Goal: Task Accomplishment & Management: Use online tool/utility

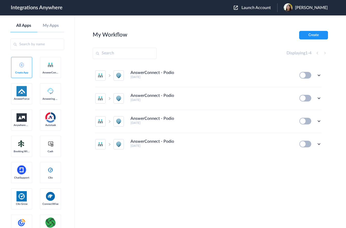
click at [119, 60] on section "My Workflow Create Displaying 1 - 4 AnswerConnect - Podio [DATE] Edit Task hist…" at bounding box center [211, 137] width 236 height 213
click at [118, 56] on input "text" at bounding box center [125, 53] width 64 height 11
paste input "3126828408"
type input "3126828408"
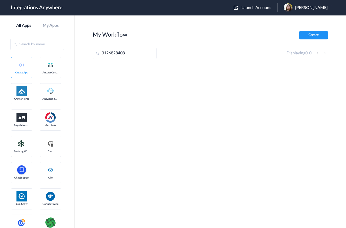
click at [257, 7] on span "Launch Account" at bounding box center [256, 8] width 29 height 4
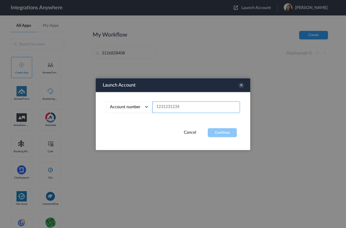
click at [164, 104] on input "text" at bounding box center [197, 107] width 88 height 12
paste input "3126828408"
type input "3126828408"
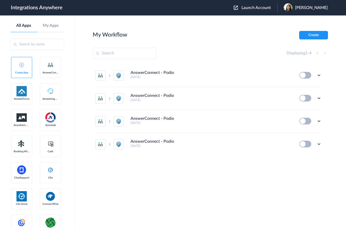
click at [115, 52] on input "text" at bounding box center [125, 53] width 64 height 11
paste input "3126828408"
type input "3126828408"
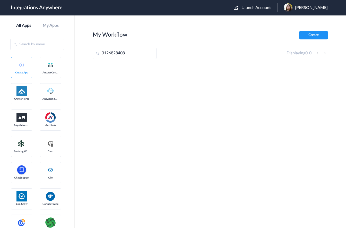
click at [273, 10] on div "Launch Account Jaileen Ordonez My Account Logout" at bounding box center [283, 7] width 99 height 9
click at [262, 8] on span "Launch Account" at bounding box center [256, 8] width 29 height 4
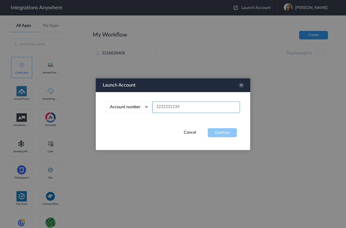
click at [181, 104] on input "text" at bounding box center [197, 107] width 88 height 12
paste input "3126828408"
type input "3126828408"
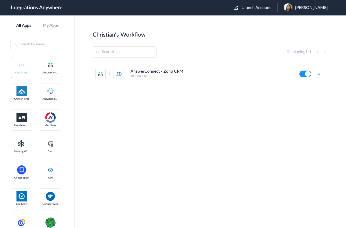
click at [205, 73] on div "AnswerConnect - Zoho CRM an hour ago" at bounding box center [212, 73] width 162 height 9
click at [318, 73] on icon at bounding box center [319, 73] width 5 height 5
click at [304, 88] on link "Edit" at bounding box center [298, 86] width 12 height 4
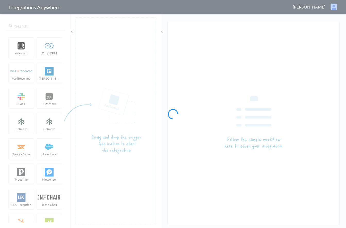
type input "AnswerConnect - Zoho CRM"
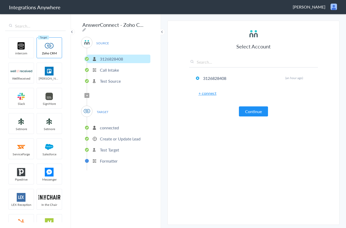
click at [107, 158] on p "Formatter" at bounding box center [109, 161] width 18 height 6
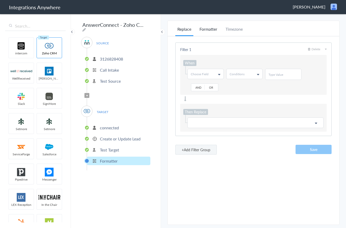
click at [206, 30] on li "Formatter" at bounding box center [209, 31] width 22 height 10
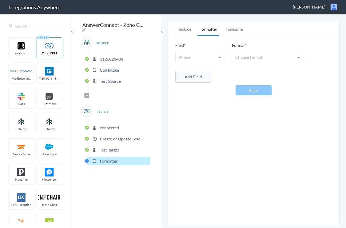
click at [197, 54] on link "Phone" at bounding box center [200, 57] width 48 height 10
click at [247, 59] on span "Choose format" at bounding box center [249, 57] width 27 height 6
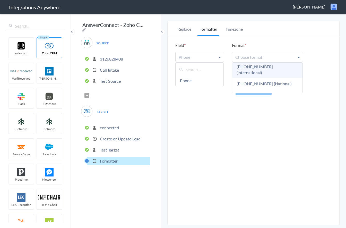
scroll to position [43, 0]
click at [233, 27] on li "Timezone" at bounding box center [234, 31] width 21 height 10
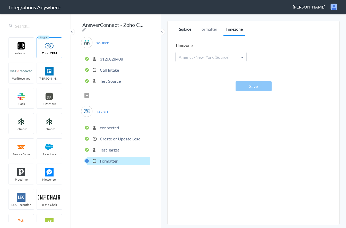
click at [185, 29] on li "Replace" at bounding box center [185, 31] width 18 height 10
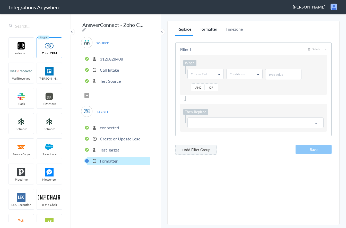
click at [209, 30] on li "Formatter" at bounding box center [209, 31] width 22 height 10
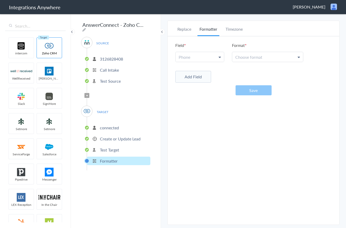
click at [189, 58] on span "Phone" at bounding box center [185, 57] width 12 height 6
click at [194, 158] on div "Replace Formatter Timezone Timezone [GEOGRAPHIC_DATA]/New_York (Source) UTC Ame…" at bounding box center [254, 123] width 172 height 194
click at [264, 61] on link "Choose format" at bounding box center [267, 57] width 71 height 10
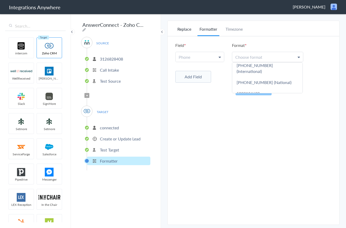
click at [188, 29] on li "Replace" at bounding box center [185, 31] width 18 height 10
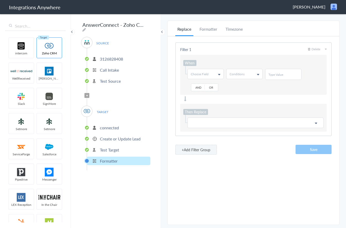
click at [87, 95] on icon at bounding box center [87, 96] width 2 height 2
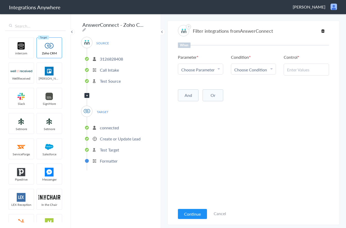
click at [202, 70] on span "Choose Parameter" at bounding box center [198, 70] width 34 height 6
click at [198, 82] on input "text" at bounding box center [200, 83] width 45 height 11
type input "call"
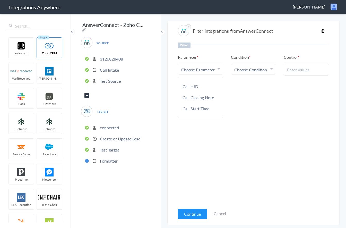
click at [199, 99] on link "Call Closing Note" at bounding box center [200, 97] width 45 height 11
click at [250, 71] on span "Choose Condition" at bounding box center [251, 70] width 33 height 6
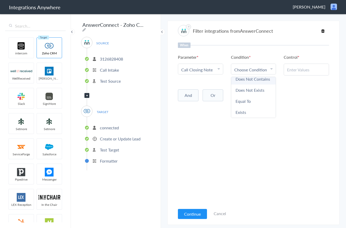
scroll to position [33, 0]
click at [246, 91] on link "Does Not Exists" at bounding box center [253, 90] width 45 height 11
click at [213, 94] on button "Or" at bounding box center [213, 94] width 21 height 12
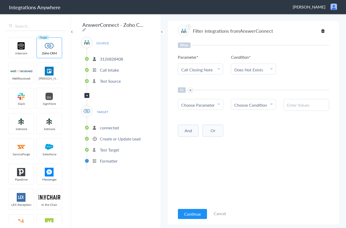
click at [198, 107] on span "Choose Parameter" at bounding box center [198, 105] width 34 height 6
click at [219, 81] on div "When Parameter Choose Parameter Call Closing Note First Name Last Name Email Ph…" at bounding box center [253, 124] width 151 height 163
click at [200, 104] on span "Choose Parameter" at bounding box center [198, 105] width 34 height 6
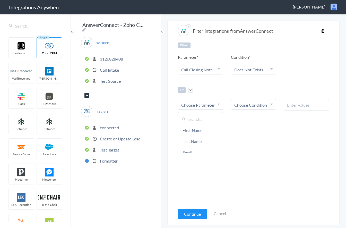
click at [198, 119] on input "text" at bounding box center [200, 119] width 45 height 11
type input "call ty"
click at [196, 129] on link "Call Type" at bounding box center [200, 130] width 45 height 11
click at [238, 109] on link "Choose Condition" at bounding box center [253, 104] width 45 height 10
drag, startPoint x: 250, startPoint y: 131, endPoint x: 283, endPoint y: 113, distance: 37.5
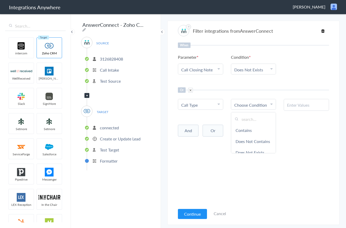
click at [250, 131] on link "Contains" at bounding box center [253, 130] width 45 height 11
click at [298, 107] on input "text" at bounding box center [306, 105] width 39 height 6
type input "New Client"
click at [255, 125] on div "And Or Add Filter" at bounding box center [253, 130] width 151 height 13
click at [314, 106] on input "New Client" at bounding box center [306, 105] width 39 height 6
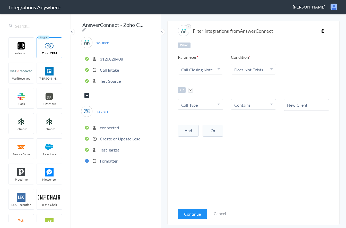
click at [287, 142] on div "When Parameter Choose Parameter Call Closing Note First Name Last Name Email Ph…" at bounding box center [253, 124] width 151 height 163
click at [186, 213] on button "Continue" at bounding box center [192, 214] width 29 height 10
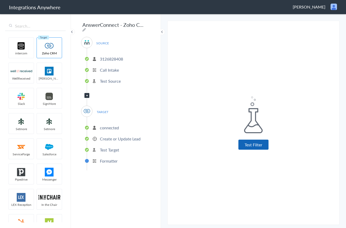
click at [255, 148] on button "Test Filter" at bounding box center [254, 145] width 30 height 10
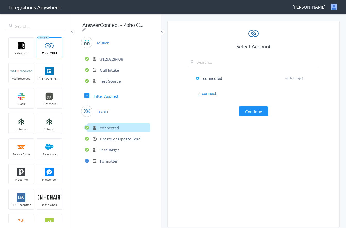
click at [257, 112] on button "Continue" at bounding box center [253, 111] width 29 height 10
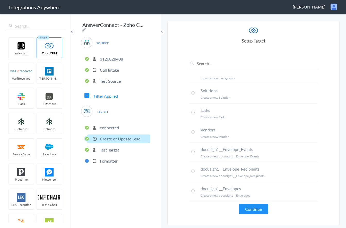
scroll to position [404, 0]
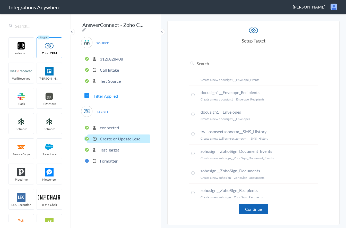
click at [253, 211] on button "Continue" at bounding box center [253, 209] width 29 height 10
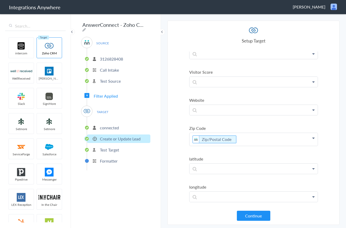
scroll to position [903, 0]
click at [250, 215] on button "Continue" at bounding box center [254, 216] width 34 height 10
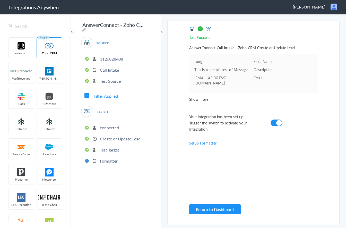
click at [199, 97] on span "Show more" at bounding box center [253, 99] width 129 height 5
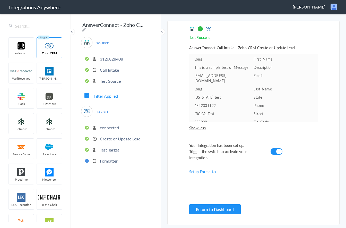
scroll to position [0, 0]
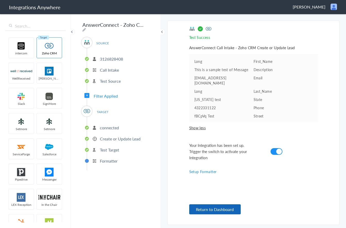
click at [214, 210] on button "Return to Dashboard" at bounding box center [215, 209] width 52 height 10
